Goal: Task Accomplishment & Management: Use online tool/utility

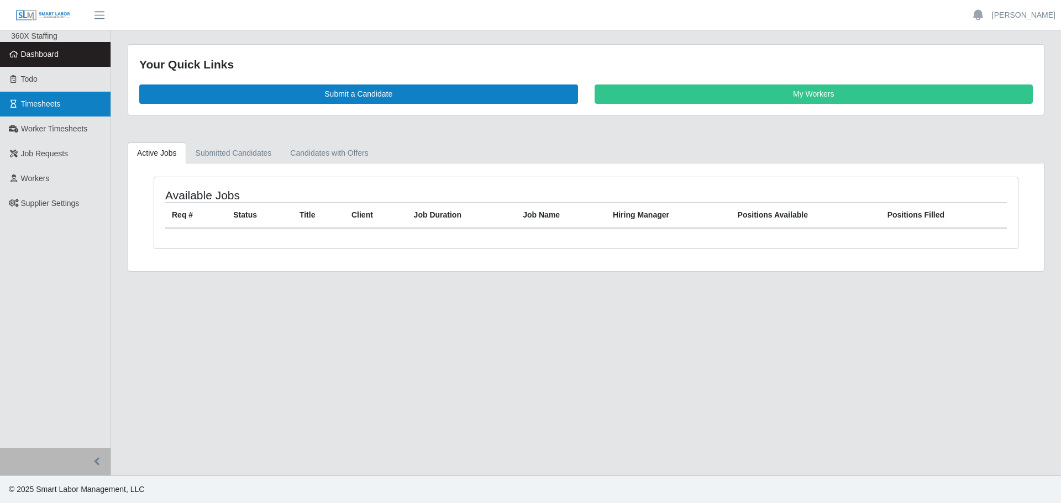
click at [37, 109] on link "Timesheets" at bounding box center [55, 104] width 111 height 25
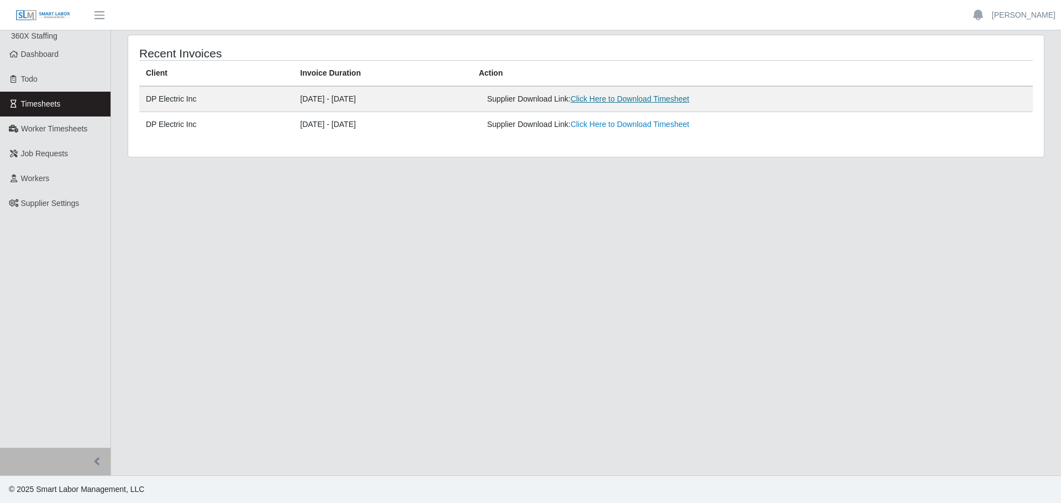
click at [658, 98] on link "Click Here to Download Timesheet" at bounding box center [629, 99] width 119 height 9
click at [833, 183] on main "Recent Invoices Client Invoice Duration Action DP Electric Inc [DATE] - [DATE] …" at bounding box center [586, 252] width 950 height 445
